Goal: Task Accomplishment & Management: Use online tool/utility

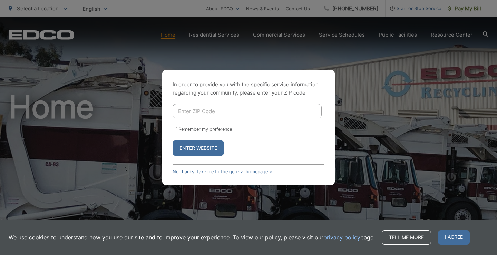
click at [210, 113] on input "Enter ZIP Code" at bounding box center [247, 111] width 149 height 14
type input "92069"
click at [173, 140] on button "Enter Website" at bounding box center [198, 148] width 51 height 16
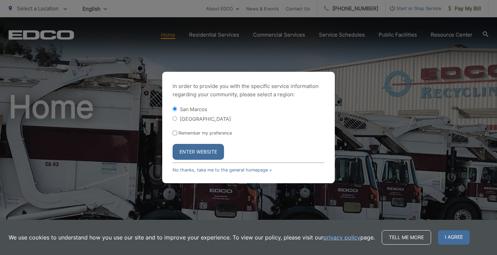
click at [203, 149] on button "Enter Website" at bounding box center [198, 152] width 51 height 16
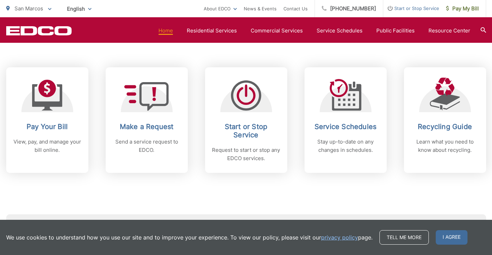
scroll to position [311, 0]
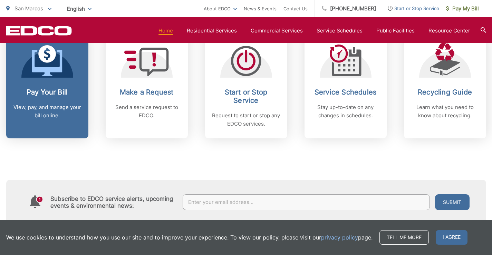
click at [47, 96] on h2 "Pay Your Bill" at bounding box center [47, 92] width 68 height 8
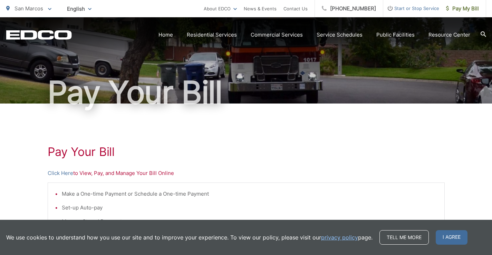
scroll to position [69, 0]
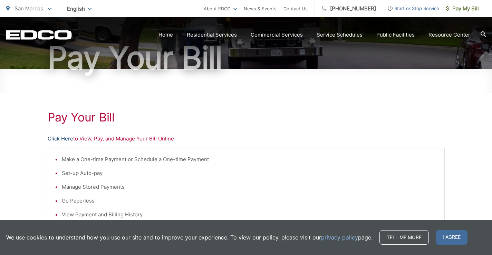
click at [61, 138] on link "Click Here" at bounding box center [61, 139] width 26 height 8
